Goal: Transaction & Acquisition: Purchase product/service

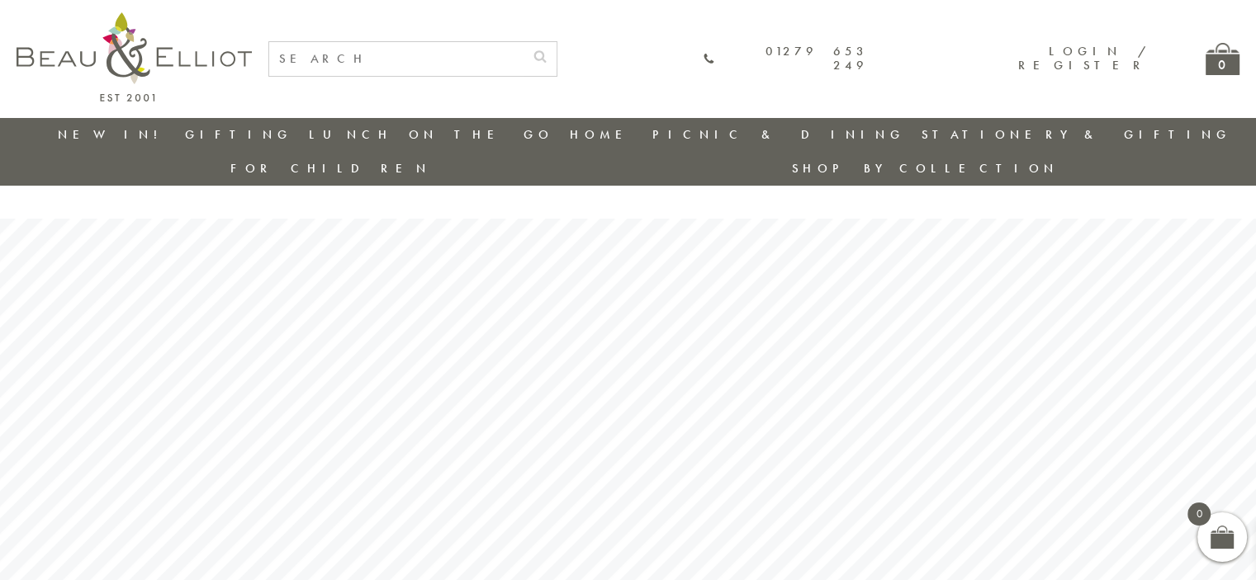
click at [516, 62] on input "text" at bounding box center [396, 59] width 254 height 34
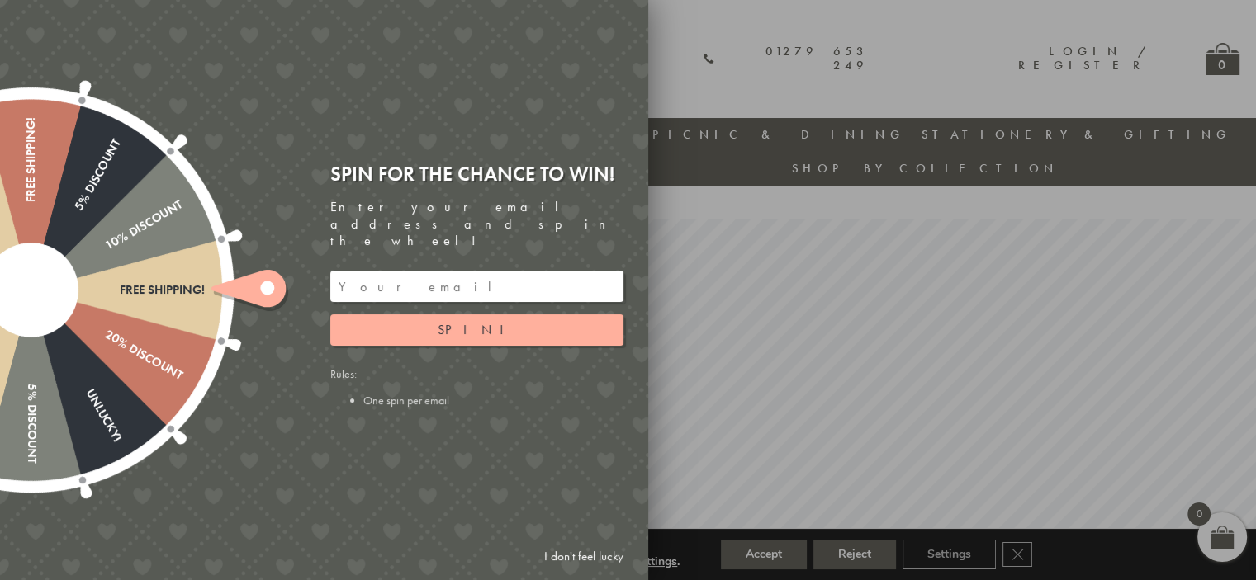
type input "st ives"
click at [609, 559] on link "I don't feel lucky" at bounding box center [584, 557] width 96 height 31
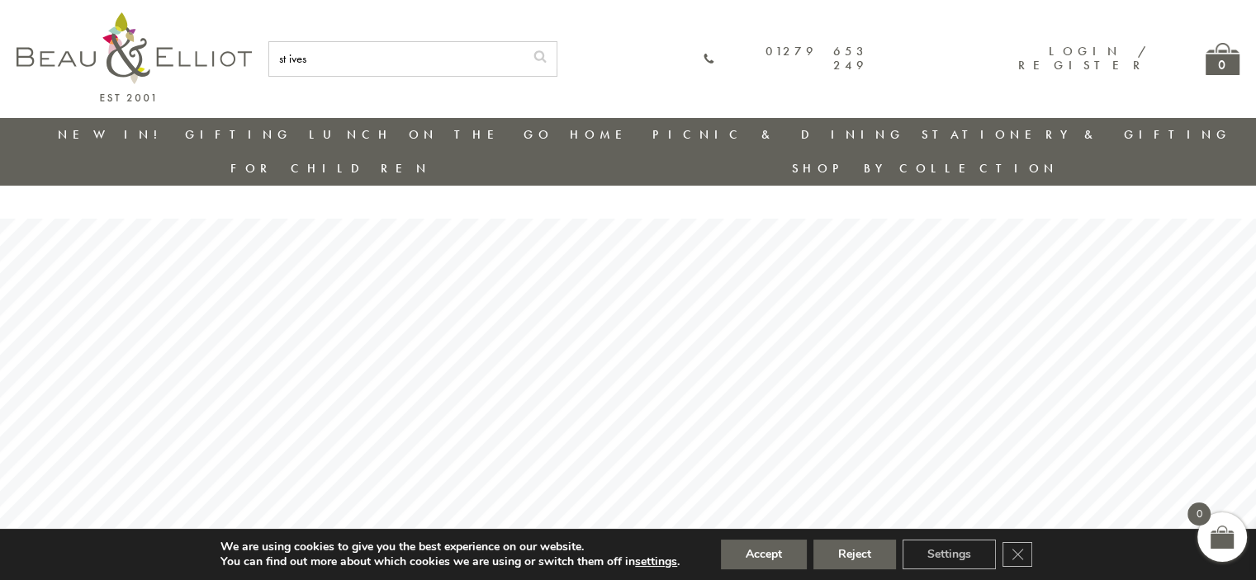
click at [546, 55] on icon "submit" at bounding box center [539, 56] width 13 height 13
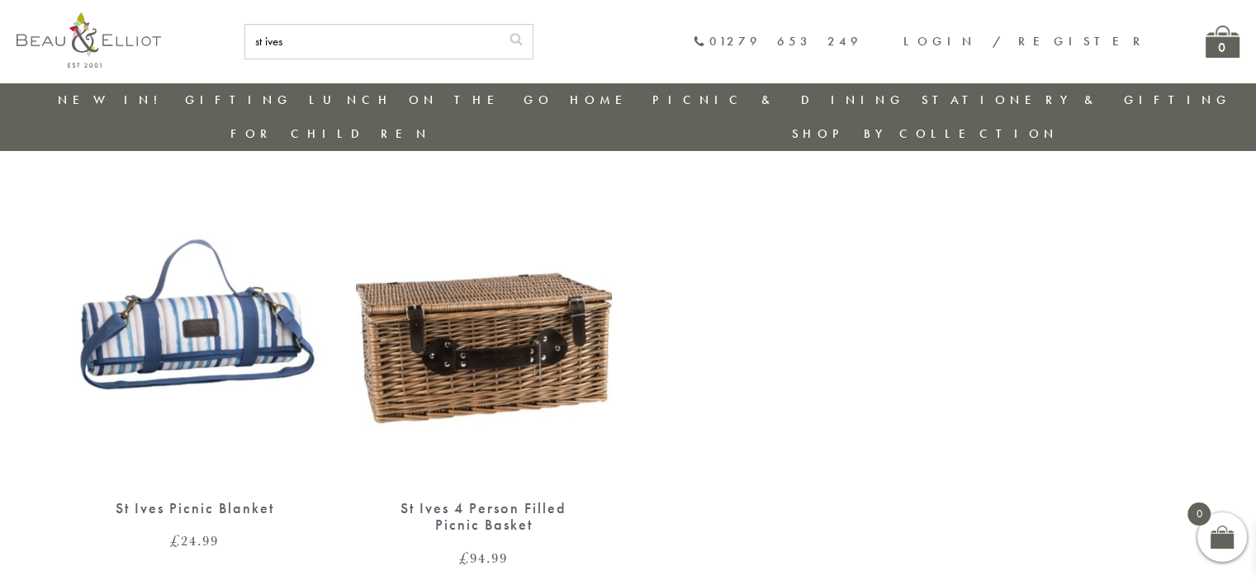
scroll to position [212, 0]
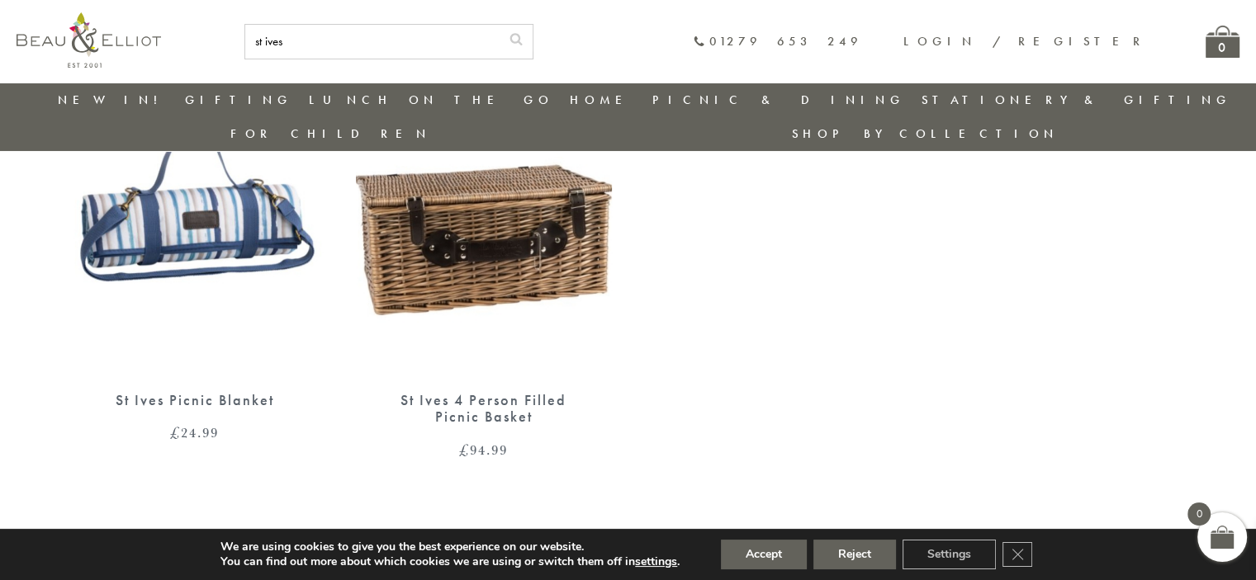
click at [542, 214] on img at bounding box center [484, 210] width 256 height 330
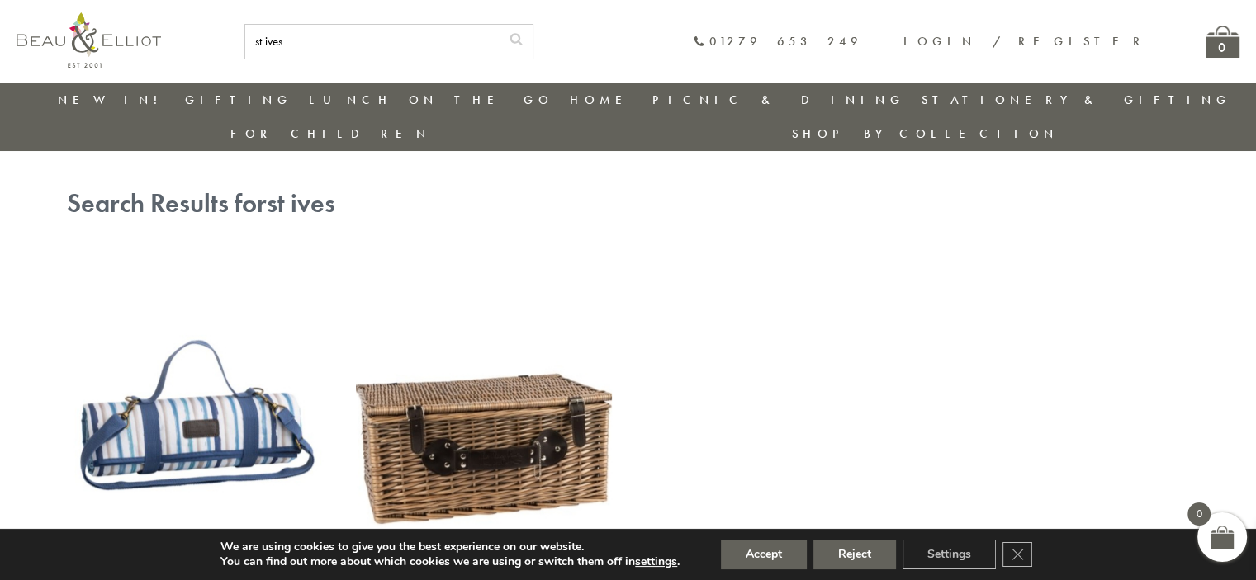
scroll to position [0, 0]
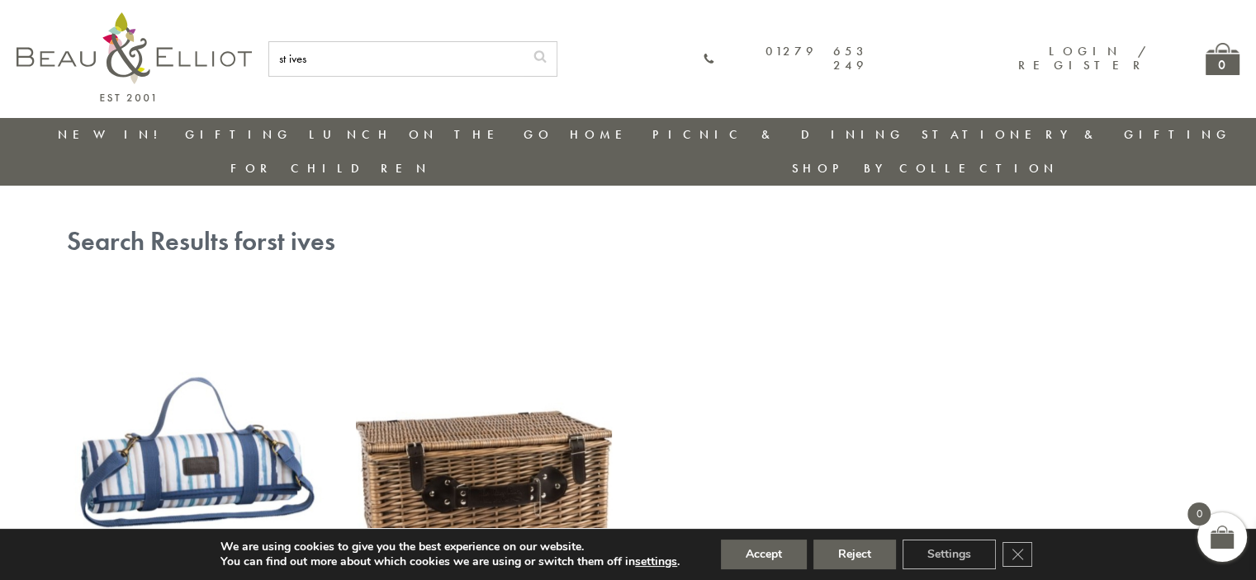
click at [480, 59] on input "st ives" at bounding box center [396, 59] width 254 height 34
type input "s"
type input "three rivers"
click at [546, 54] on icon "submit" at bounding box center [539, 56] width 13 height 13
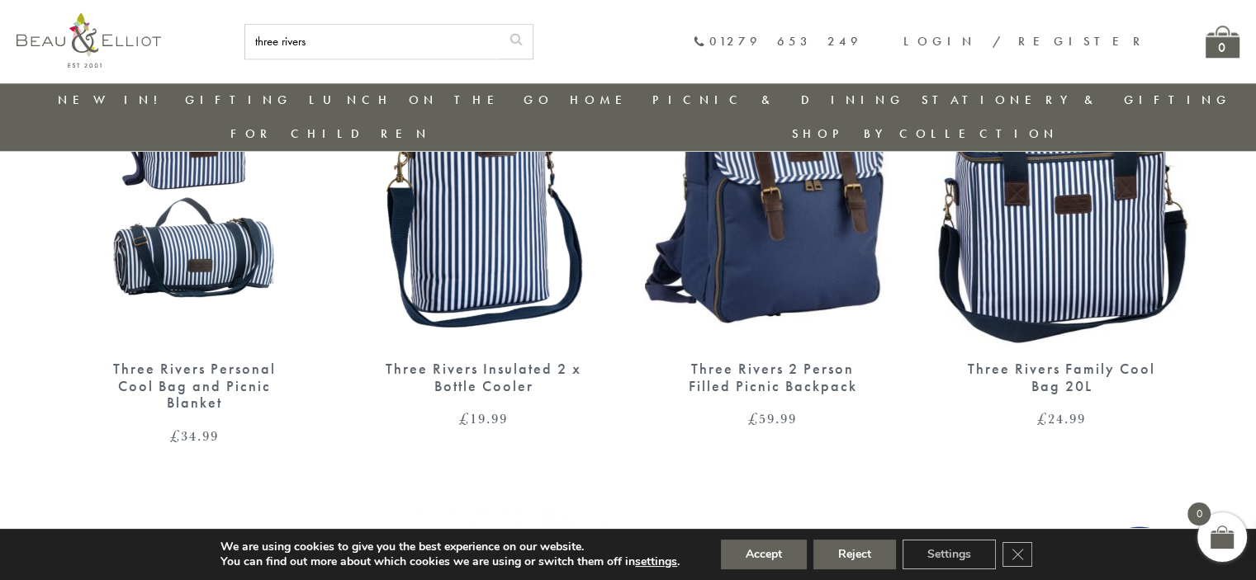
scroll to position [1697, 0]
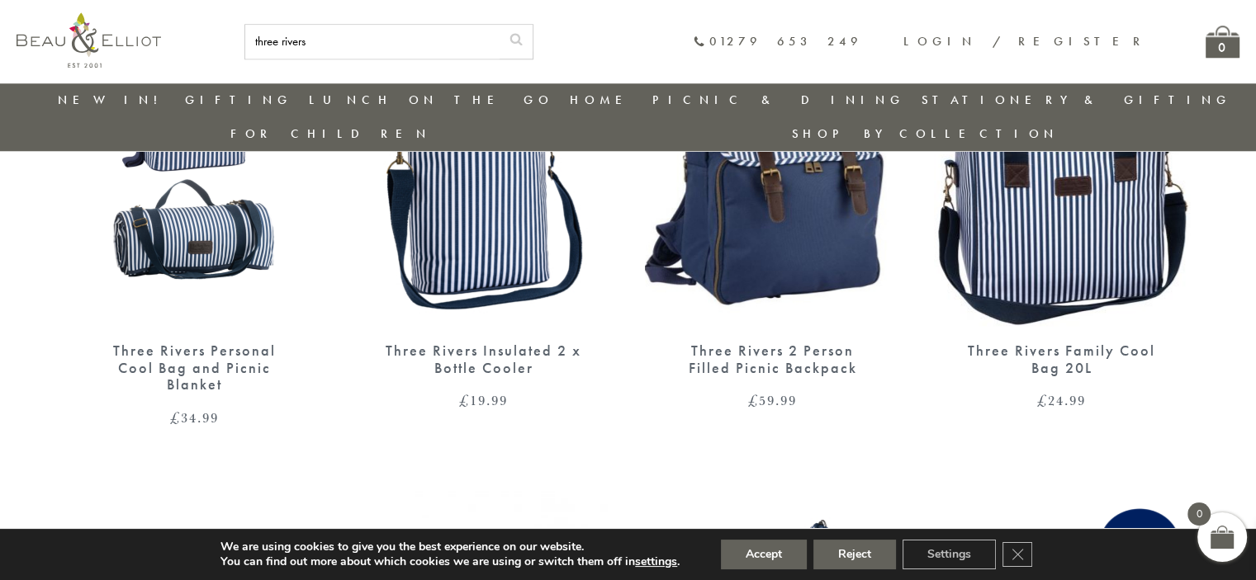
click at [504, 232] on img at bounding box center [484, 161] width 256 height 330
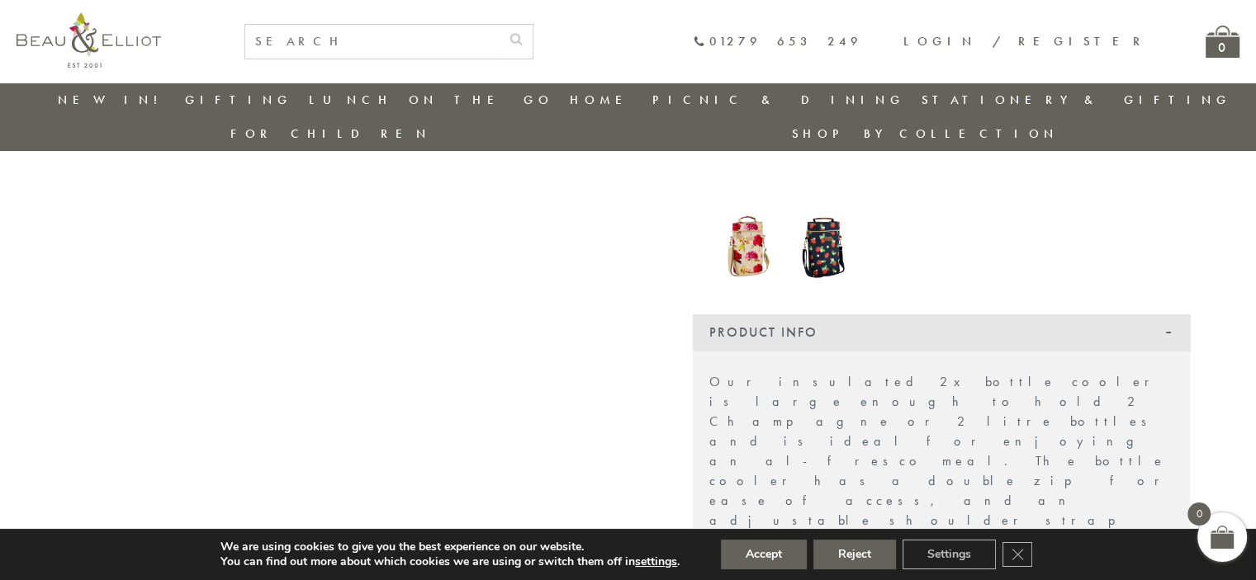
scroll to position [130, 0]
